Goal: Task Accomplishment & Management: Use online tool/utility

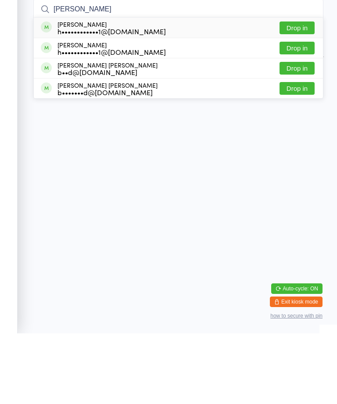
type input "[PERSON_NAME]"
click at [302, 92] on button "Drop in" at bounding box center [296, 98] width 35 height 13
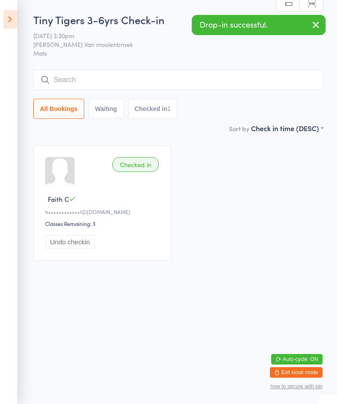
click at [143, 75] on input "search" at bounding box center [178, 80] width 290 height 20
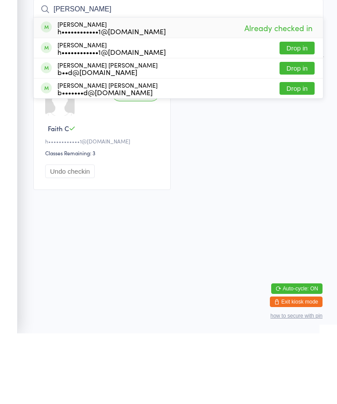
type input "[PERSON_NAME]"
click at [305, 112] on button "Drop in" at bounding box center [296, 118] width 35 height 13
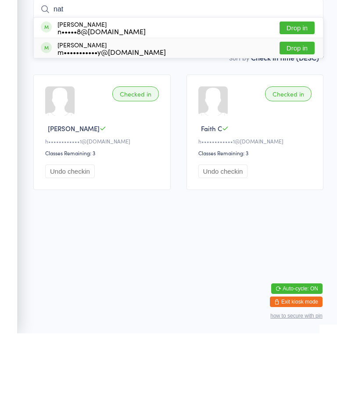
type input "nat"
click at [87, 119] on div "m•••••••••••y@[DOMAIN_NAME]" at bounding box center [111, 122] width 108 height 7
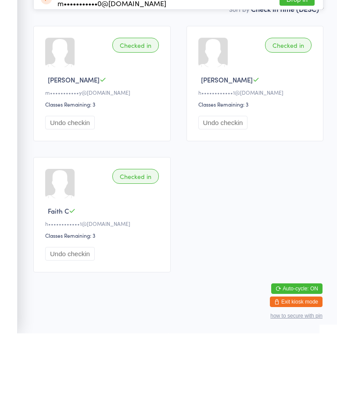
type input "Sophi"
click at [236, 39] on div "[PERSON_NAME] m•••••••••••y@[DOMAIN_NAME] Drop in" at bounding box center [178, 49] width 289 height 20
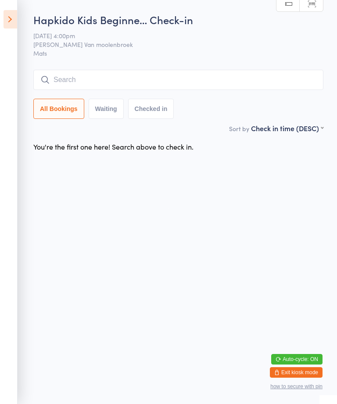
click at [254, 57] on span "Mats" at bounding box center [178, 53] width 290 height 9
click at [218, 81] on input "search" at bounding box center [178, 80] width 290 height 20
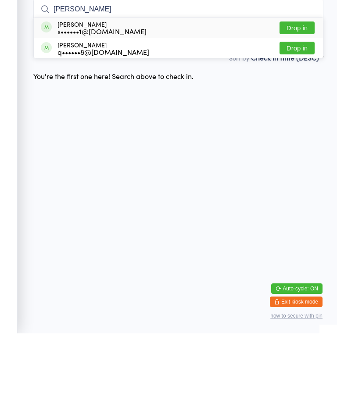
type input "[PERSON_NAME]"
click at [298, 92] on button "Drop in" at bounding box center [296, 98] width 35 height 13
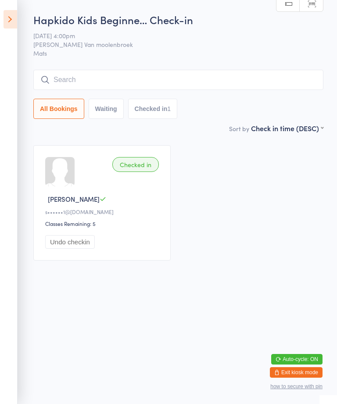
click at [243, 89] on input "search" at bounding box center [178, 80] width 290 height 20
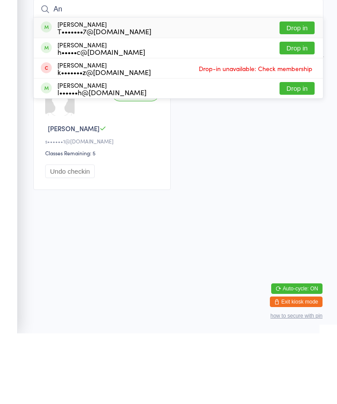
type input "An"
click at [297, 92] on button "Drop in" at bounding box center [296, 98] width 35 height 13
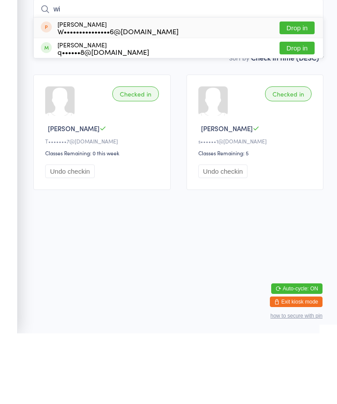
type input "wi"
click at [300, 112] on button "Drop in" at bounding box center [296, 118] width 35 height 13
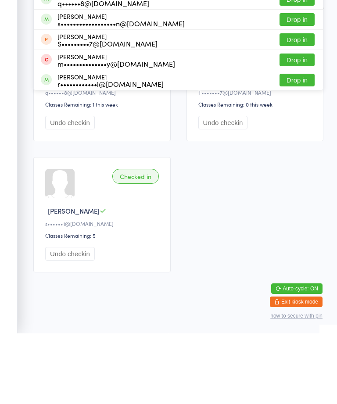
type input "[PERSON_NAME]"
click at [301, 64] on button "Drop in" at bounding box center [296, 70] width 35 height 13
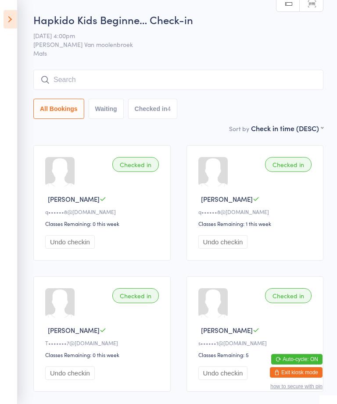
click at [166, 75] on input "search" at bounding box center [178, 80] width 290 height 20
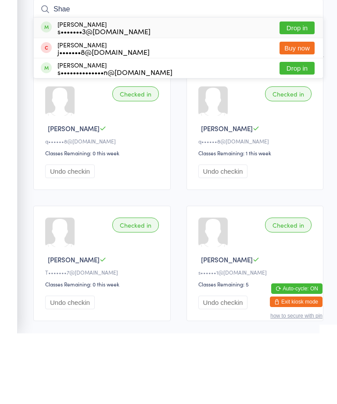
type input "Shae"
click at [307, 92] on button "Drop in" at bounding box center [296, 98] width 35 height 13
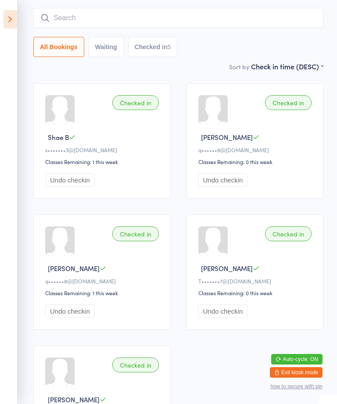
click at [173, 18] on input "search" at bounding box center [178, 18] width 290 height 20
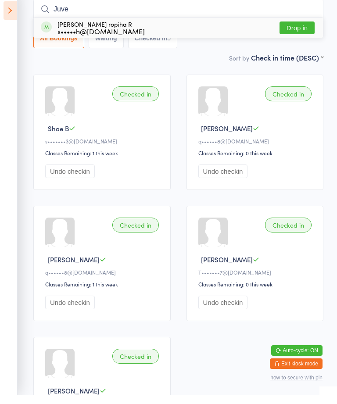
type input "Juve"
click at [293, 30] on button "Drop in" at bounding box center [296, 36] width 35 height 13
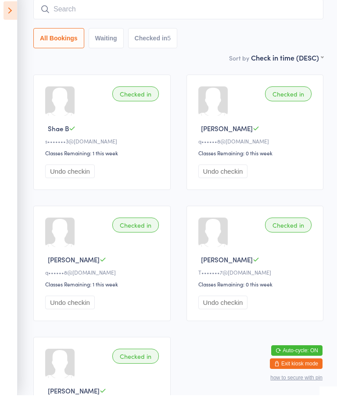
scroll to position [71, 0]
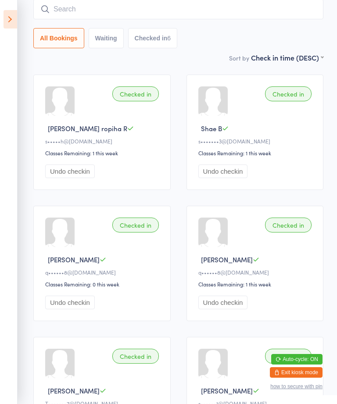
click at [60, 12] on input "search" at bounding box center [178, 9] width 290 height 20
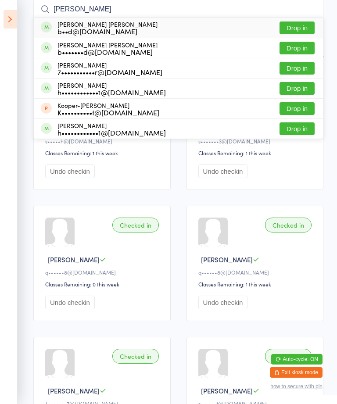
type input "[PERSON_NAME]"
click at [66, 29] on div "b••d@[DOMAIN_NAME]" at bounding box center [107, 31] width 100 height 7
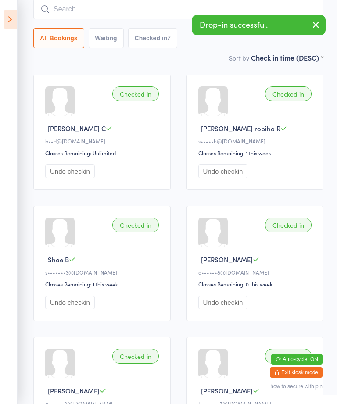
type input "d"
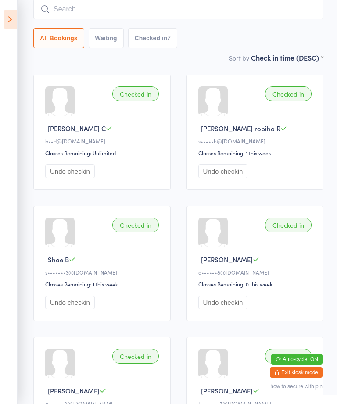
type input "P"
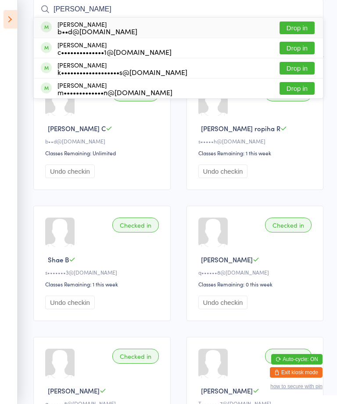
type input "[PERSON_NAME]"
click at [134, 21] on div "[PERSON_NAME] b••d@[DOMAIN_NAME] Drop in" at bounding box center [178, 28] width 289 height 20
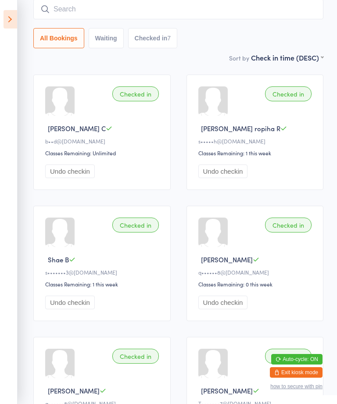
click at [14, 14] on icon at bounding box center [11, 19] width 14 height 18
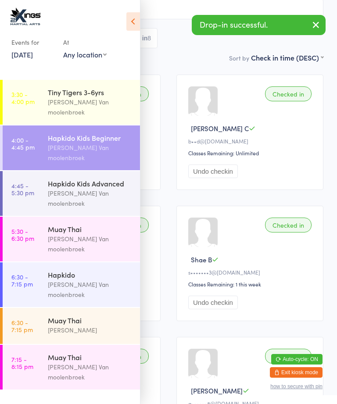
click at [113, 179] on div "Hapkido Kids Advanced" at bounding box center [90, 184] width 85 height 10
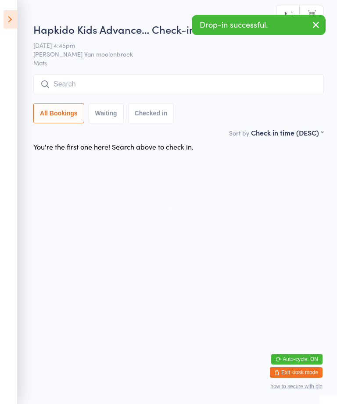
click at [183, 68] on div "Hapkido Kids Advance… Check-in [DATE] 4:45pm [PERSON_NAME] Van moolenbroek Mats…" at bounding box center [178, 75] width 290 height 106
click at [193, 78] on input "search" at bounding box center [178, 84] width 290 height 20
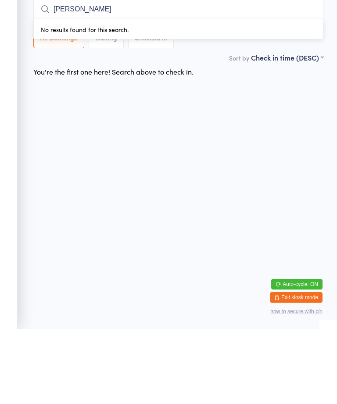
type input "[PERSON_NAME]"
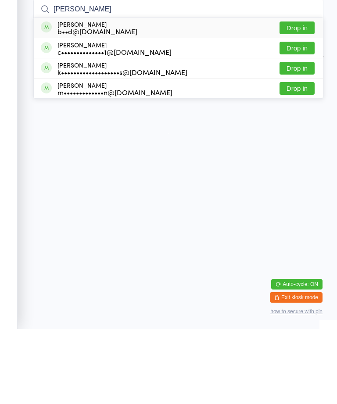
click at [192, 93] on div "[PERSON_NAME] b••d@[DOMAIN_NAME] Drop in" at bounding box center [178, 103] width 289 height 20
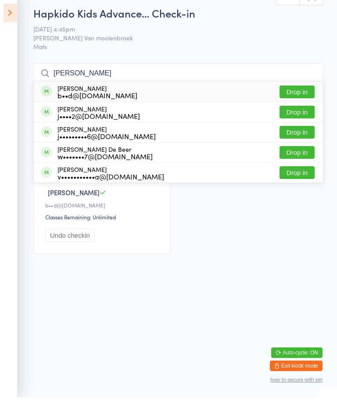
type input "[PERSON_NAME]"
click at [249, 88] on div "[PERSON_NAME] b••d@[DOMAIN_NAME] Drop in" at bounding box center [178, 98] width 289 height 20
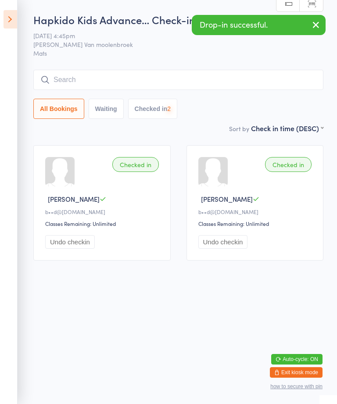
click at [11, 20] on icon at bounding box center [11, 19] width 14 height 18
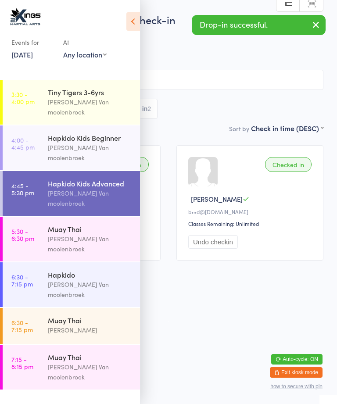
click at [46, 127] on link "4:00 - 4:45 pm Hapkido Kids Beginner [PERSON_NAME] Van moolenbroek" at bounding box center [71, 147] width 137 height 45
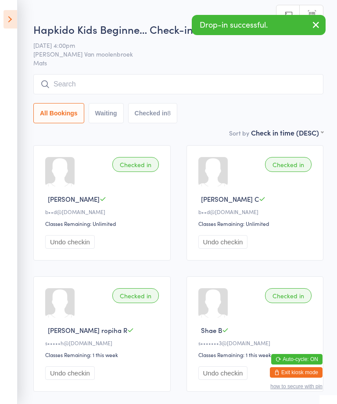
click at [11, 14] on icon at bounding box center [11, 19] width 14 height 18
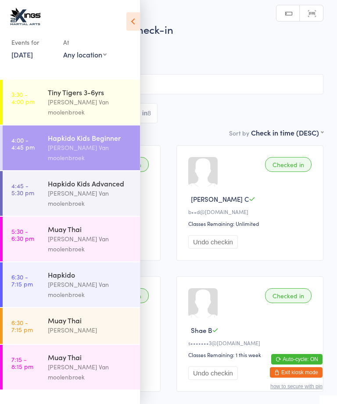
click at [128, 14] on icon at bounding box center [133, 21] width 14 height 18
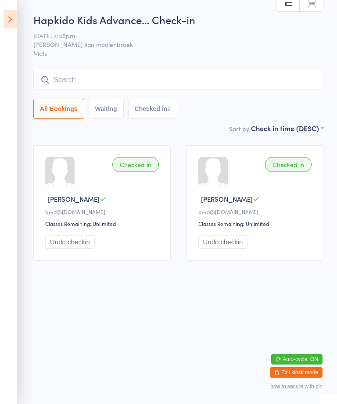
click at [227, 79] on input "search" at bounding box center [178, 80] width 290 height 20
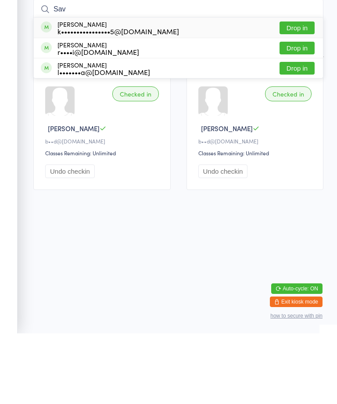
type input "Sav"
click at [199, 88] on div "[PERSON_NAME] k••••••••••••••••5@[DOMAIN_NAME] Drop in" at bounding box center [178, 98] width 289 height 20
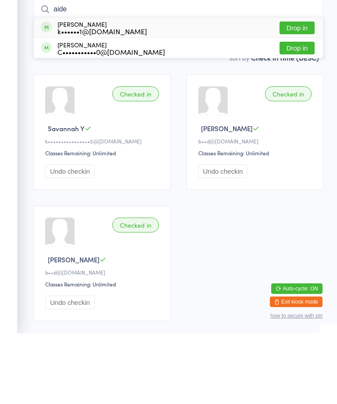
type input "aide"
click at [303, 92] on button "Drop in" at bounding box center [296, 98] width 35 height 13
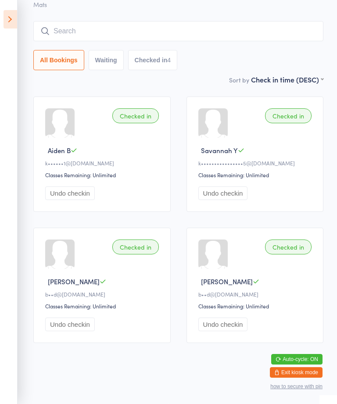
click at [14, 19] on icon at bounding box center [11, 19] width 14 height 18
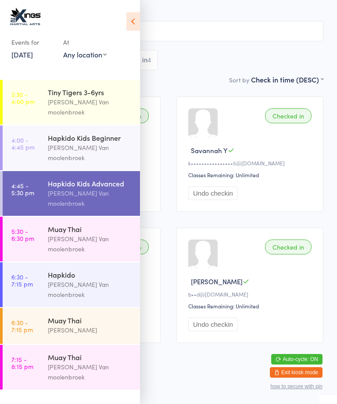
click at [45, 217] on link "5:30 - 6:30 pm Muay Thai [PERSON_NAME]" at bounding box center [71, 239] width 137 height 45
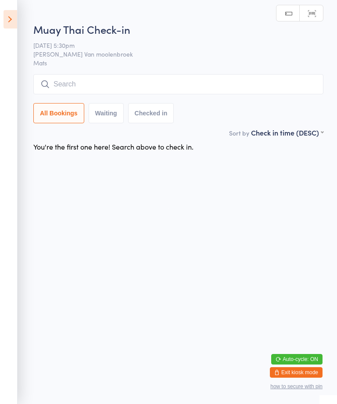
click at [236, 79] on input "search" at bounding box center [178, 84] width 290 height 20
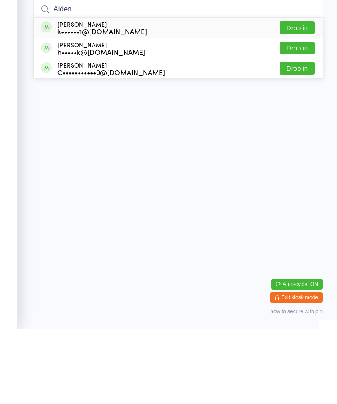
type input "Aiden"
click at [301, 96] on button "Drop in" at bounding box center [296, 102] width 35 height 13
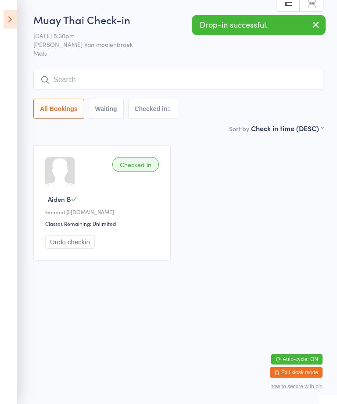
click at [13, 18] on icon at bounding box center [11, 19] width 14 height 18
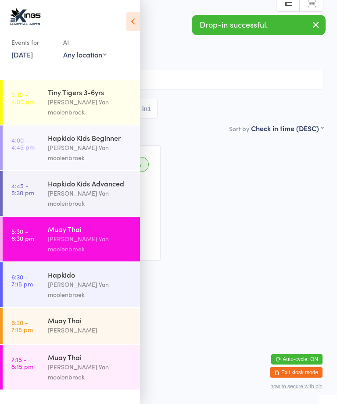
click at [108, 279] on div "[PERSON_NAME] Van moolenbroek" at bounding box center [90, 289] width 85 height 20
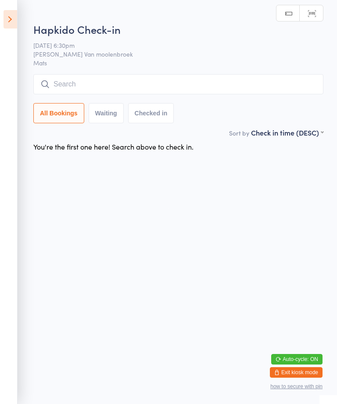
click at [139, 73] on div "Hapkido Check-in [DATE] 6:30pm [PERSON_NAME] Van moolenbroek Mats Manual search…" at bounding box center [178, 75] width 290 height 106
click at [246, 85] on input "search" at bounding box center [178, 84] width 290 height 20
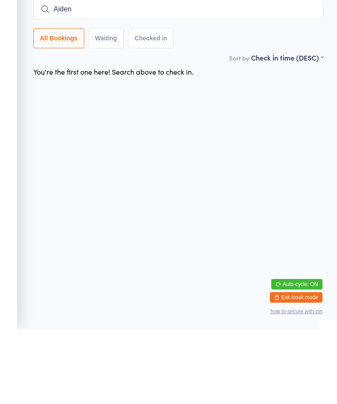
type input "Aiden"
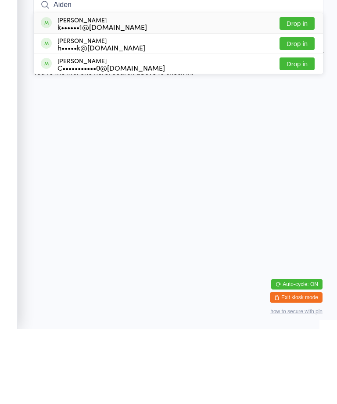
click at [302, 92] on button "Drop in" at bounding box center [296, 98] width 35 height 13
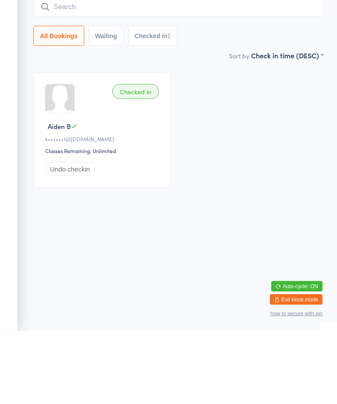
click at [14, 69] on aside "Events for [DATE] [DATE] [DATE] Sun Mon Tue Wed Thu Fri Sat 40 28 29 30 01 02 0…" at bounding box center [9, 202] width 18 height 404
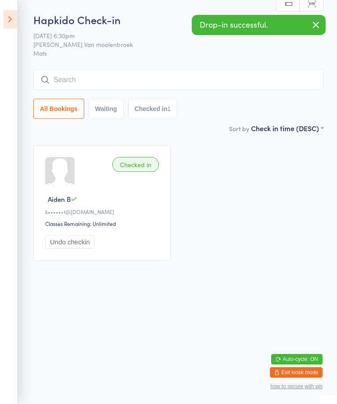
click at [15, 11] on icon at bounding box center [11, 19] width 14 height 18
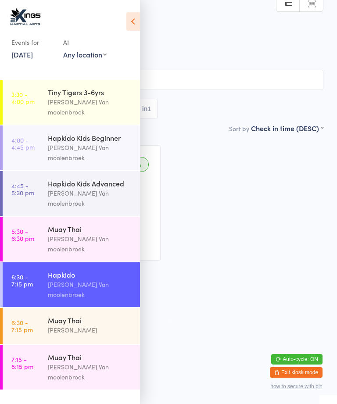
click at [101, 133] on div "Hapkido Kids Beginner" at bounding box center [90, 138] width 85 height 10
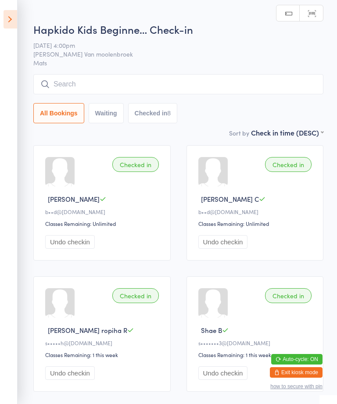
click at [175, 85] on input "search" at bounding box center [178, 84] width 290 height 20
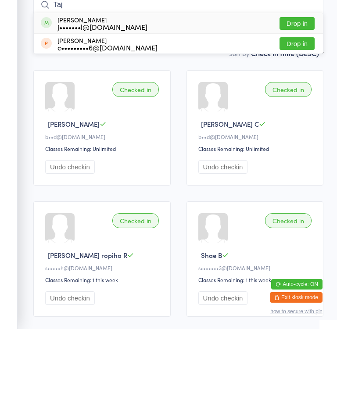
type input "Taj"
click at [302, 88] on div "[PERSON_NAME] j•••••••l@[DOMAIN_NAME] Drop in" at bounding box center [178, 98] width 289 height 20
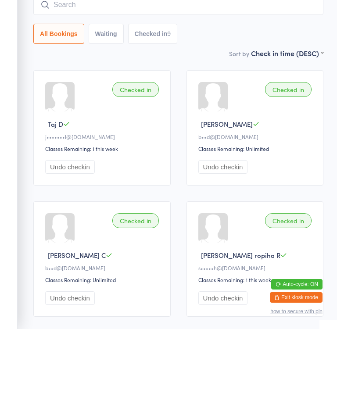
scroll to position [75, 0]
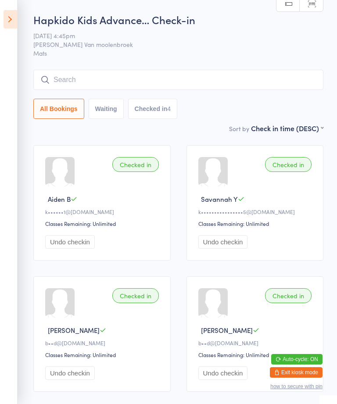
click at [222, 77] on input "search" at bounding box center [178, 80] width 290 height 20
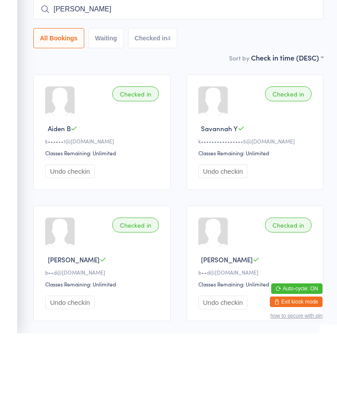
type input "[PERSON_NAME]"
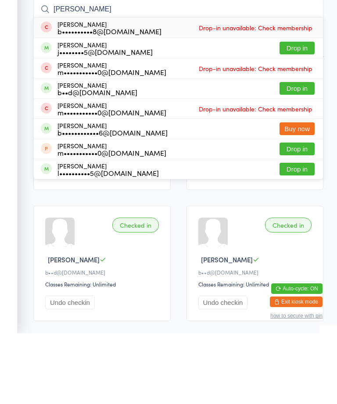
click at [291, 112] on button "Drop in" at bounding box center [296, 118] width 35 height 13
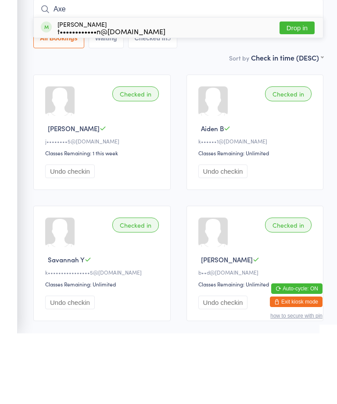
type input "Axe"
click at [111, 98] on div "t••••••••••••n@[DOMAIN_NAME]" at bounding box center [111, 101] width 108 height 7
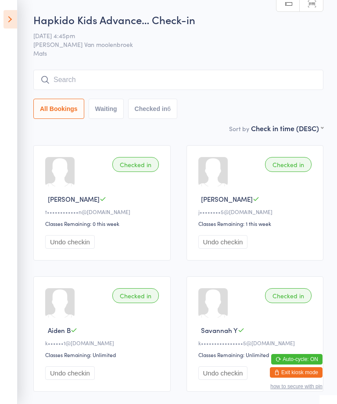
click at [15, 22] on icon at bounding box center [11, 19] width 14 height 18
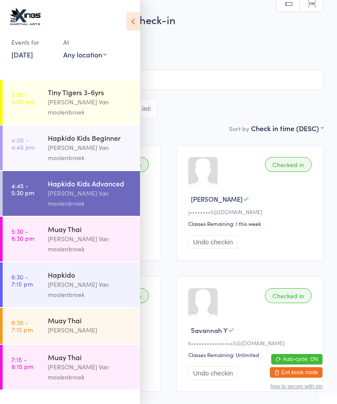
click at [52, 224] on div "Muay Thai" at bounding box center [90, 229] width 85 height 10
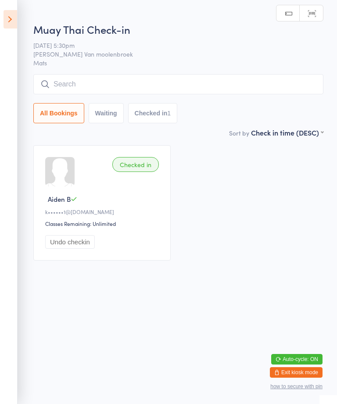
click at [93, 82] on input "search" at bounding box center [178, 84] width 290 height 20
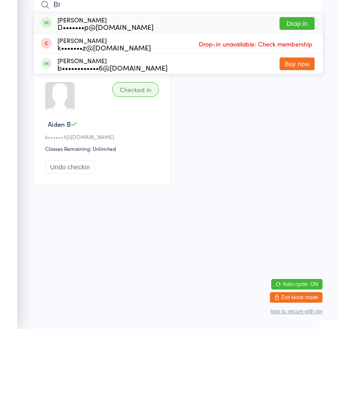
type input "B"
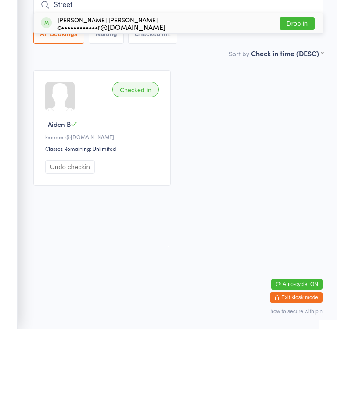
click at [232, 197] on div "Checked in Aiden B k••••••1@[DOMAIN_NAME] Classes Remaining: Unlimited Undo che…" at bounding box center [178, 202] width 306 height 131
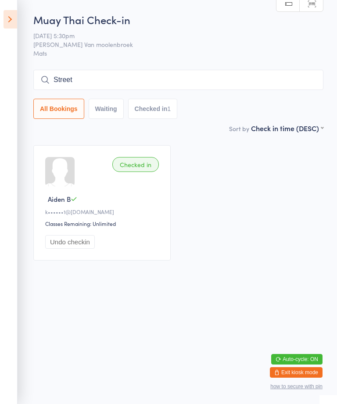
click at [102, 67] on div "Muay Thai Check-in [DATE] 5:30pm [PERSON_NAME] Van moolenbroek Mats Manual sear…" at bounding box center [178, 67] width 290 height 111
click at [106, 75] on input "Street" at bounding box center [178, 80] width 290 height 20
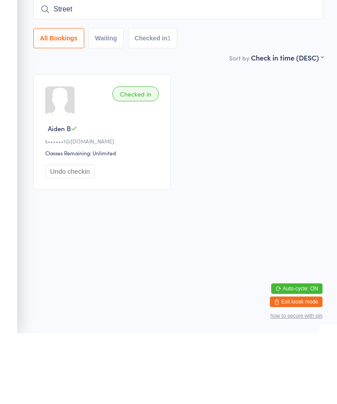
click at [146, 70] on input "Street" at bounding box center [178, 80] width 290 height 20
click at [97, 70] on input "Street" at bounding box center [178, 80] width 290 height 20
type input "S"
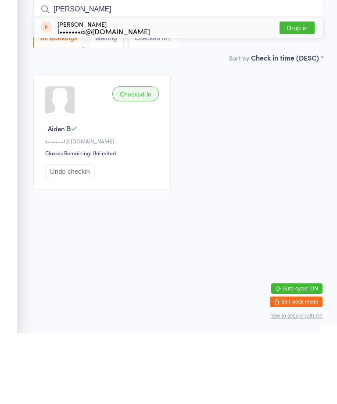
type input "[PERSON_NAME]"
click at [215, 88] on div "[PERSON_NAME] l•••••••a@[DOMAIN_NAME] Drop in" at bounding box center [178, 98] width 289 height 20
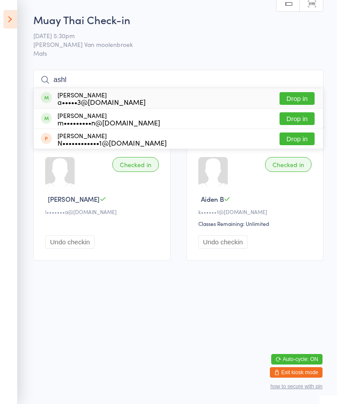
type input "ashl"
click at [79, 98] on div "a•••••3@[DOMAIN_NAME]" at bounding box center [101, 101] width 88 height 7
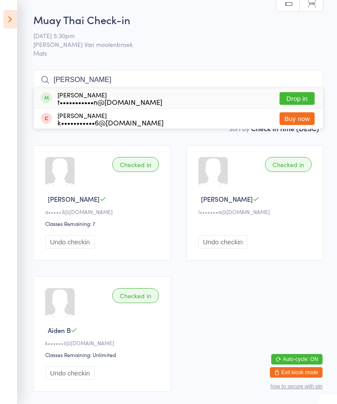
type input "[PERSON_NAME]"
click at [294, 95] on button "Drop in" at bounding box center [296, 98] width 35 height 13
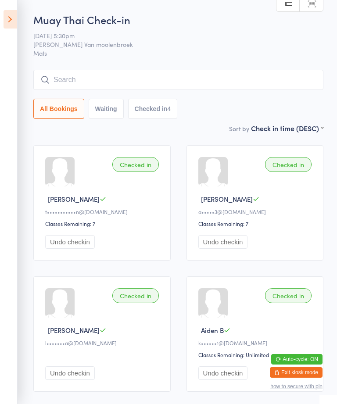
click at [92, 72] on input "search" at bounding box center [178, 80] width 290 height 20
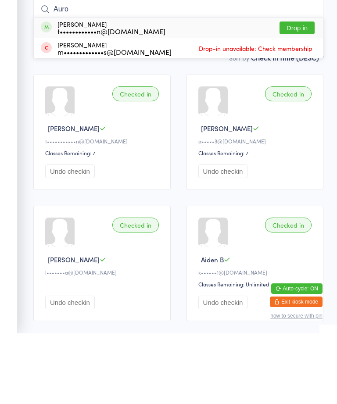
type input "Auro"
click at [161, 88] on div "[PERSON_NAME] t••••••••••••n@[DOMAIN_NAME] Drop in" at bounding box center [178, 98] width 289 height 20
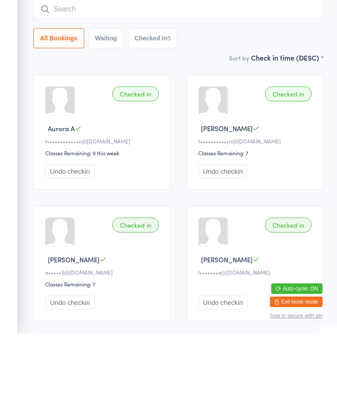
scroll to position [71, 0]
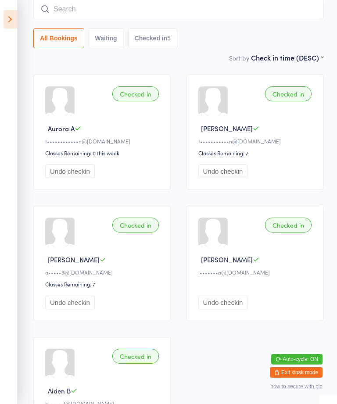
click at [176, 1] on input "search" at bounding box center [178, 9] width 290 height 20
click at [17, 24] on icon at bounding box center [11, 19] width 14 height 18
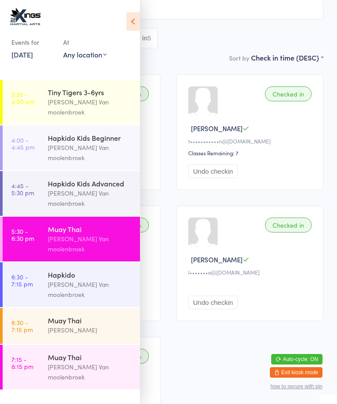
click at [34, 228] on time "5:30 - 6:30 pm" at bounding box center [22, 235] width 23 height 14
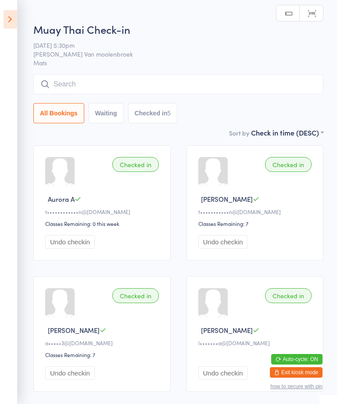
click at [10, 25] on icon at bounding box center [11, 19] width 14 height 18
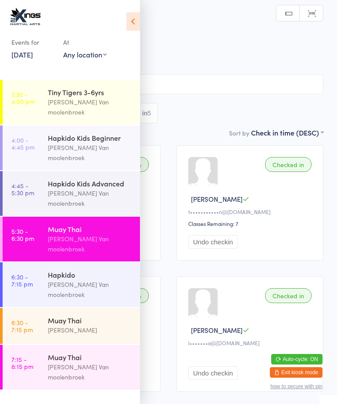
click at [26, 319] on time "6:30 - 7:15 pm" at bounding box center [21, 326] width 21 height 14
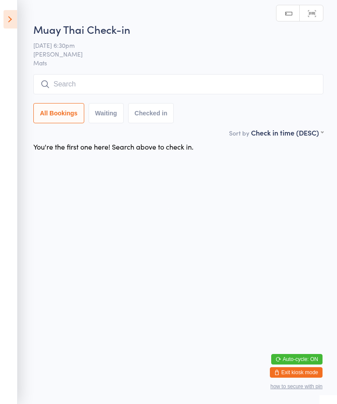
click at [8, 14] on icon at bounding box center [11, 19] width 14 height 18
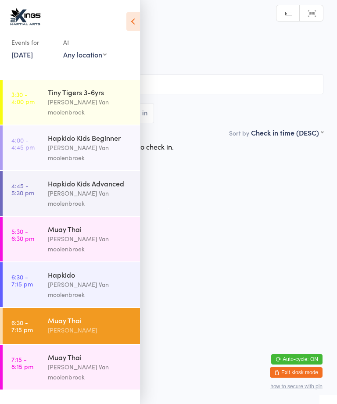
click at [32, 228] on time "5:30 - 6:30 pm" at bounding box center [22, 235] width 23 height 14
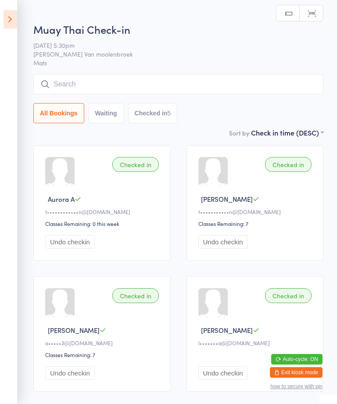
click at [80, 84] on input "search" at bounding box center [178, 84] width 290 height 20
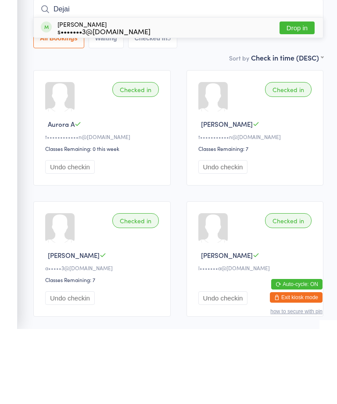
type input "Dejai"
click at [292, 96] on button "Drop in" at bounding box center [296, 102] width 35 height 13
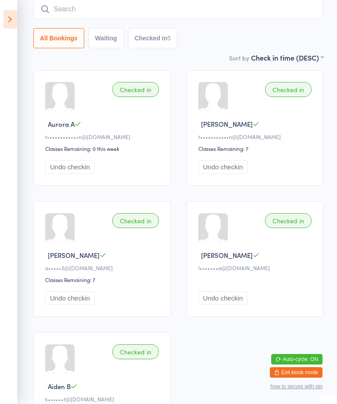
click at [11, 20] on icon at bounding box center [11, 19] width 14 height 18
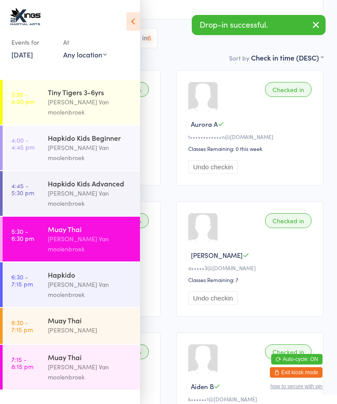
click at [49, 308] on div "Muay Thai [PERSON_NAME]" at bounding box center [94, 325] width 92 height 35
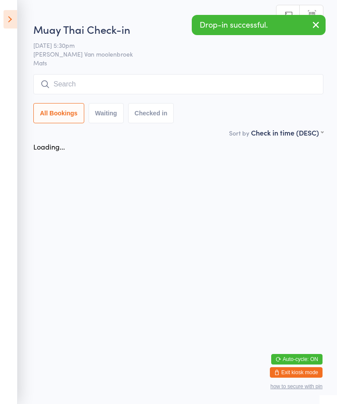
click at [140, 81] on input "search" at bounding box center [178, 84] width 290 height 20
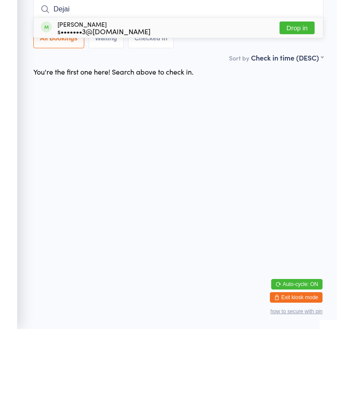
type input "Dejai"
click at [305, 96] on button "Drop in" at bounding box center [296, 102] width 35 height 13
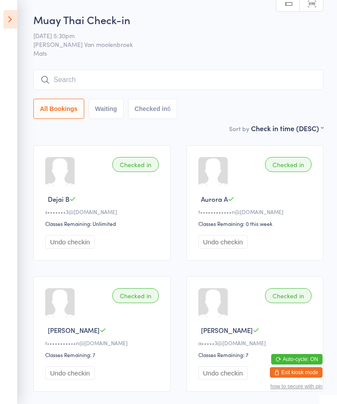
click at [293, 71] on input "search" at bounding box center [178, 80] width 290 height 20
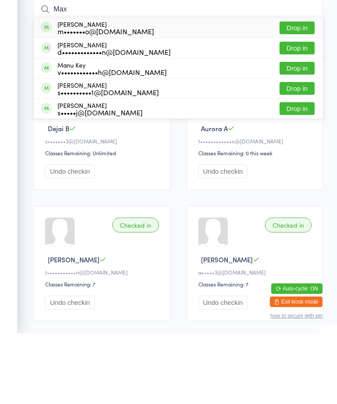
type input "Max"
click at [307, 92] on button "Drop in" at bounding box center [296, 98] width 35 height 13
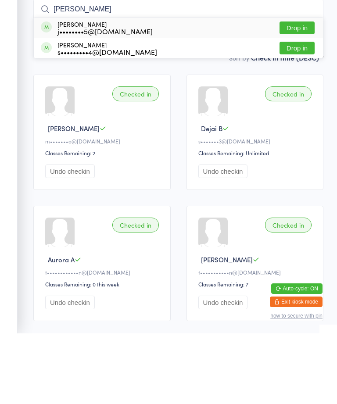
type input "[PERSON_NAME]"
click at [301, 112] on button "Drop in" at bounding box center [296, 118] width 35 height 13
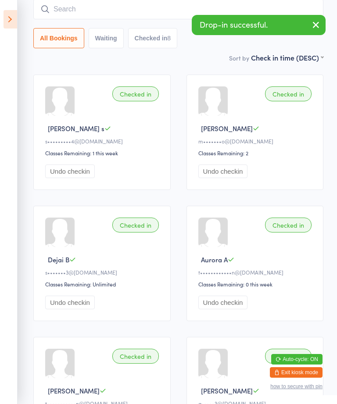
click at [129, 10] on input "search" at bounding box center [178, 9] width 290 height 20
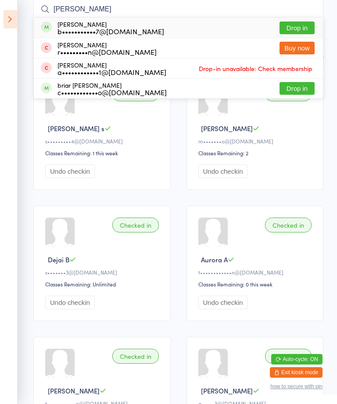
type input "[PERSON_NAME]"
click at [308, 24] on button "Drop in" at bounding box center [296, 27] width 35 height 13
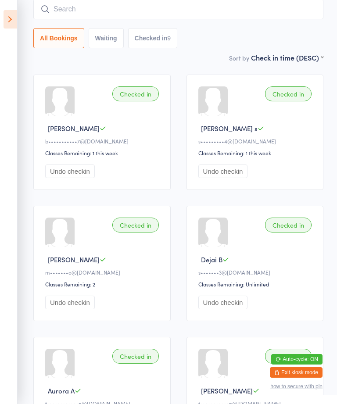
click at [76, 14] on input "search" at bounding box center [178, 9] width 290 height 20
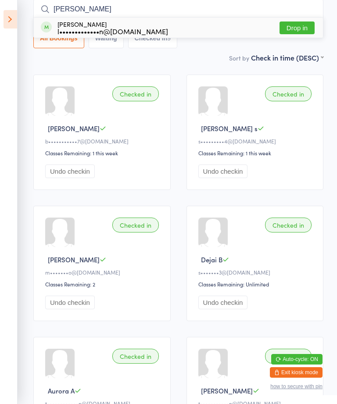
type input "[PERSON_NAME]"
click at [236, 19] on div "[PERSON_NAME] l•••••••••••••n@[DOMAIN_NAME] Drop in" at bounding box center [178, 28] width 289 height 20
